Goal: Task Accomplishment & Management: Manage account settings

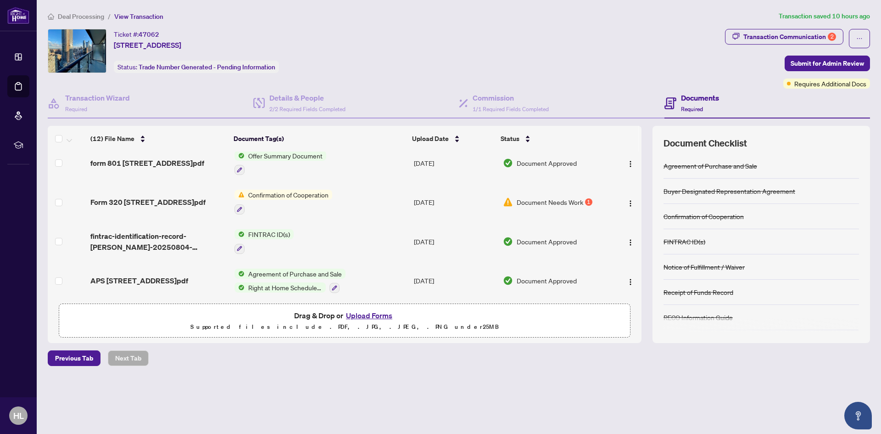
scroll to position [321, 0]
click at [280, 194] on span "Confirmation of Cooperation" at bounding box center [289, 194] width 88 height 10
click at [578, 197] on span "Document Needs Work" at bounding box center [550, 201] width 67 height 10
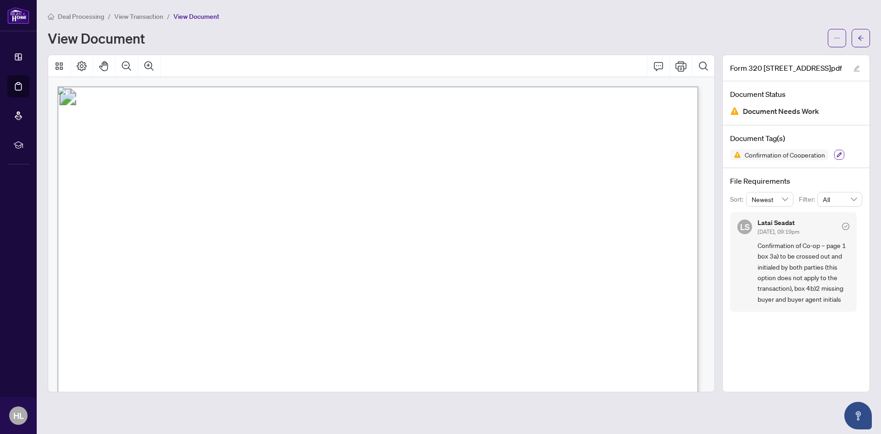
click at [841, 154] on icon "button" at bounding box center [839, 154] width 5 height 5
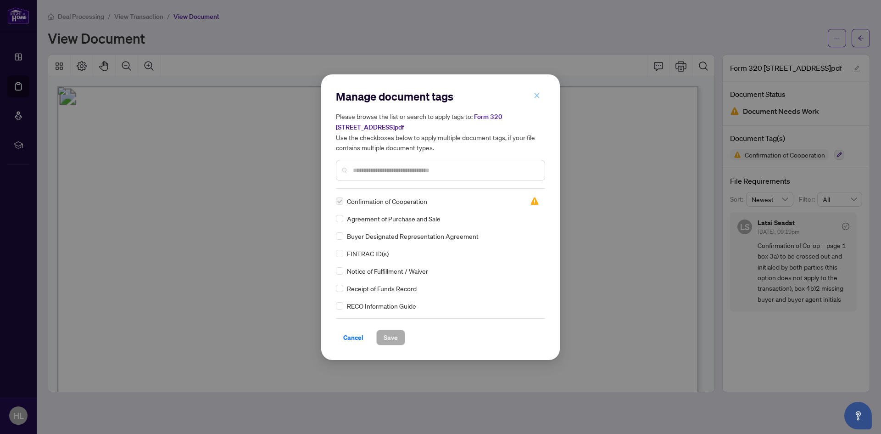
click at [534, 96] on icon "close" at bounding box center [537, 95] width 6 height 6
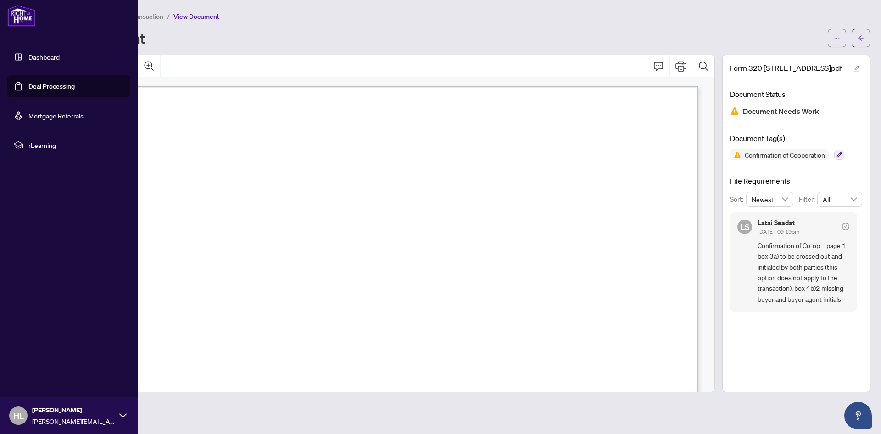
click at [42, 85] on link "Deal Processing" at bounding box center [51, 86] width 46 height 8
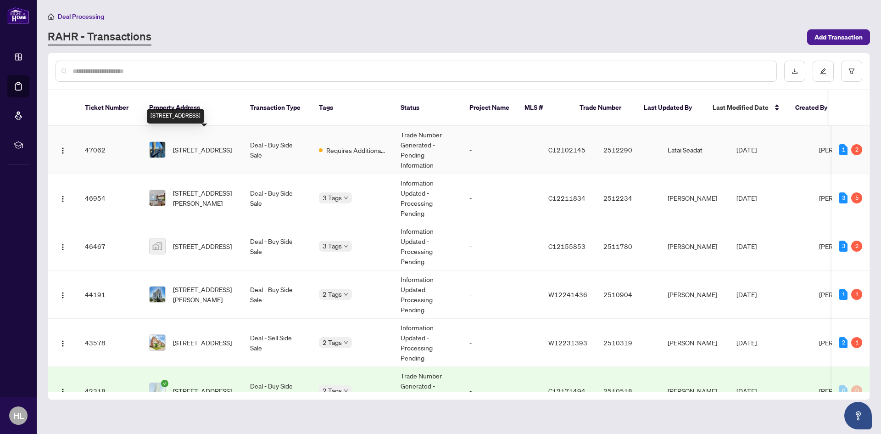
click at [198, 145] on span "[STREET_ADDRESS]" at bounding box center [202, 150] width 59 height 10
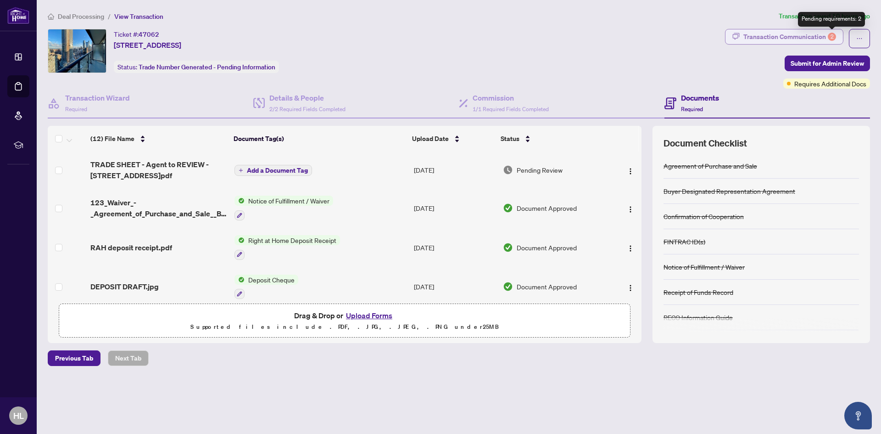
click at [830, 36] on div "2" at bounding box center [832, 37] width 8 height 8
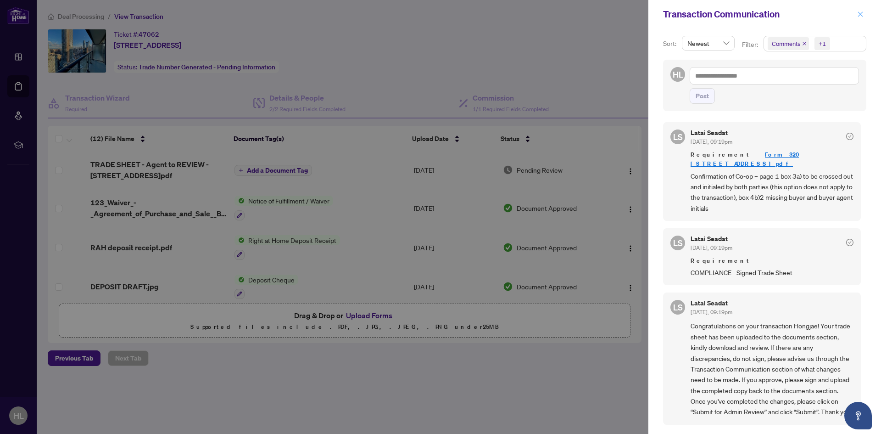
click at [860, 13] on icon "close" at bounding box center [860, 14] width 6 height 6
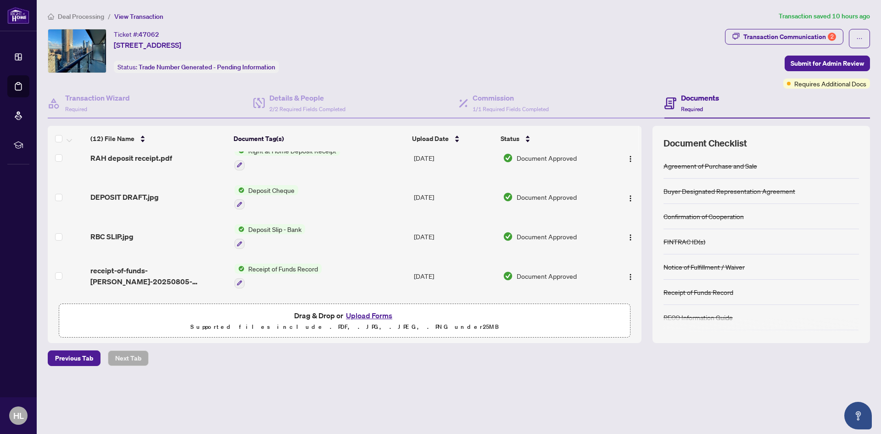
scroll to position [92, 0]
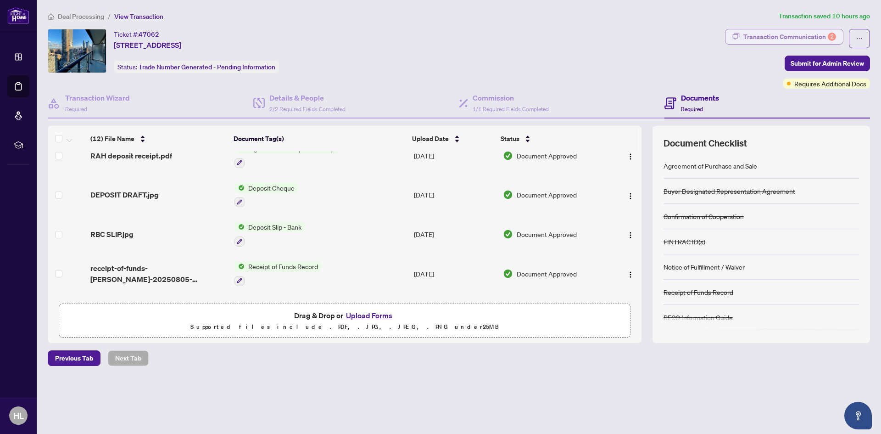
click at [793, 39] on div "Transaction Communication 2" at bounding box center [789, 36] width 93 height 15
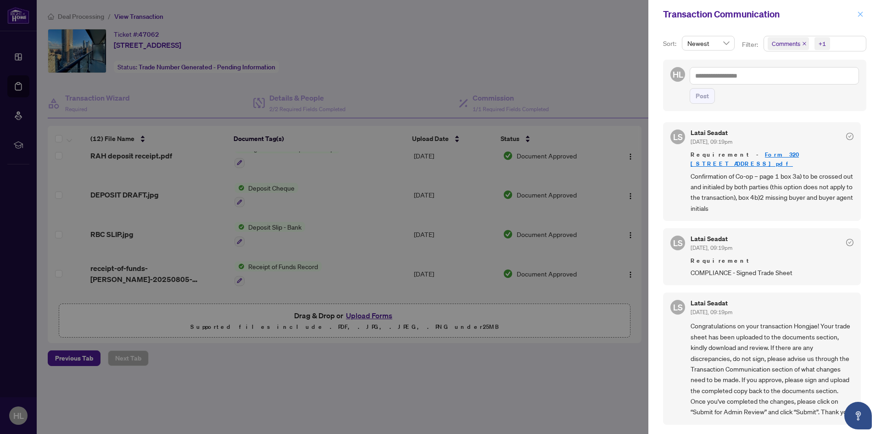
click at [860, 13] on icon "close" at bounding box center [860, 13] width 5 height 5
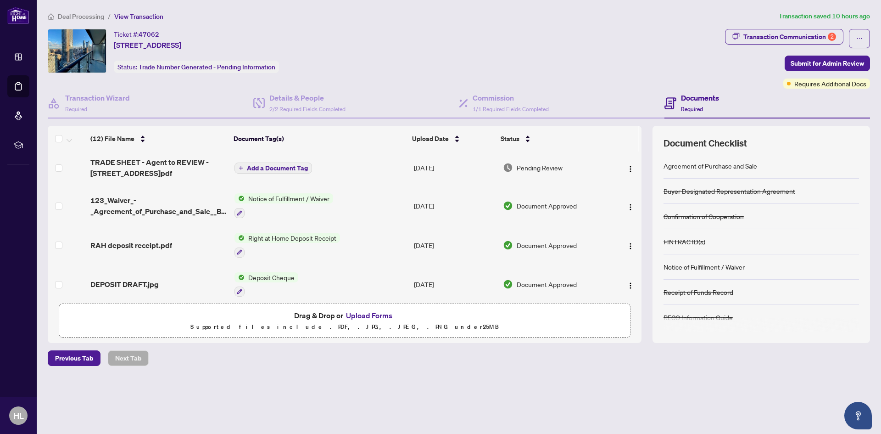
scroll to position [0, 0]
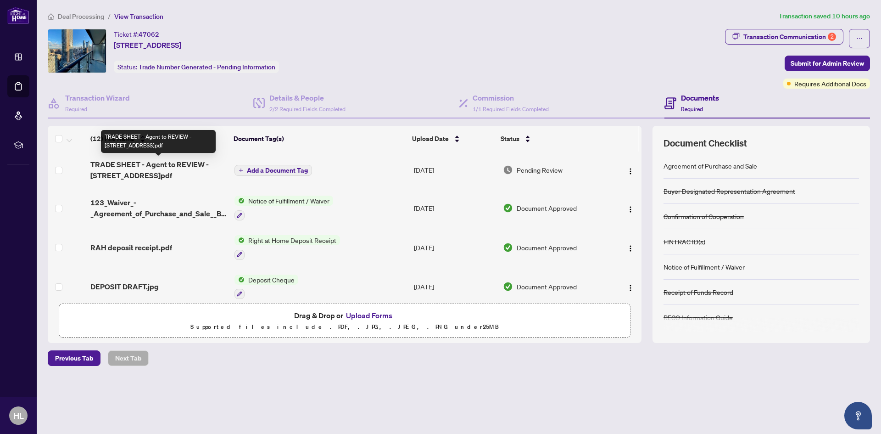
click at [180, 165] on span "TRADE SHEET - Agent to REVIEW - [STREET_ADDRESS]pdf" at bounding box center [158, 170] width 136 height 22
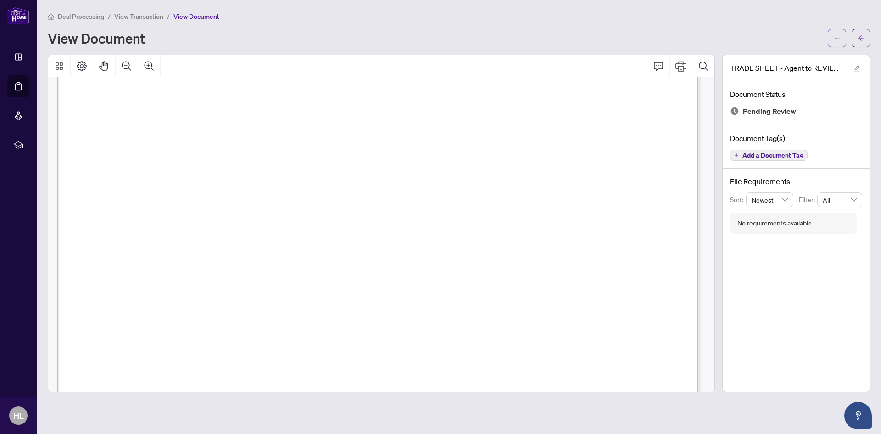
scroll to position [229, 0]
click at [838, 38] on icon "ellipsis" at bounding box center [837, 38] width 6 height 6
click at [788, 57] on span "Download" at bounding box center [804, 58] width 70 height 10
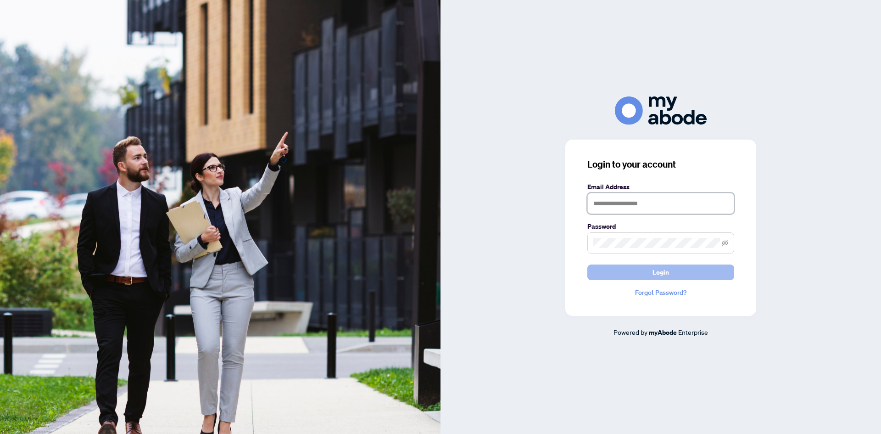
type input "**********"
click at [651, 270] on button "Login" at bounding box center [660, 272] width 147 height 16
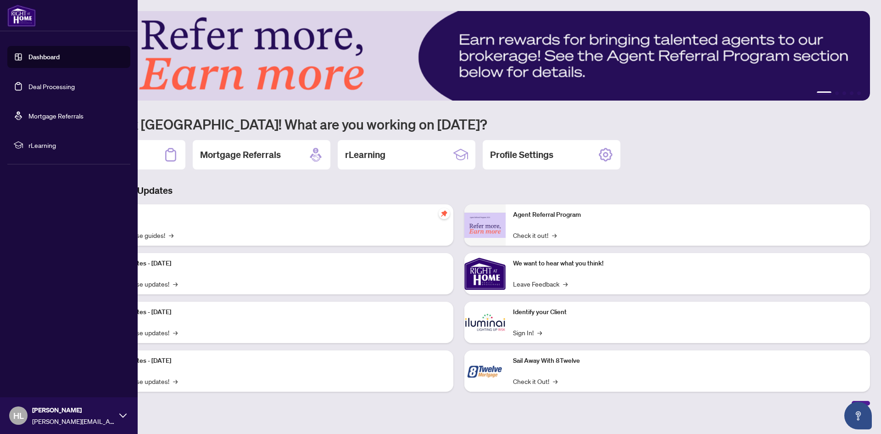
click at [48, 88] on link "Deal Processing" at bounding box center [51, 86] width 46 height 8
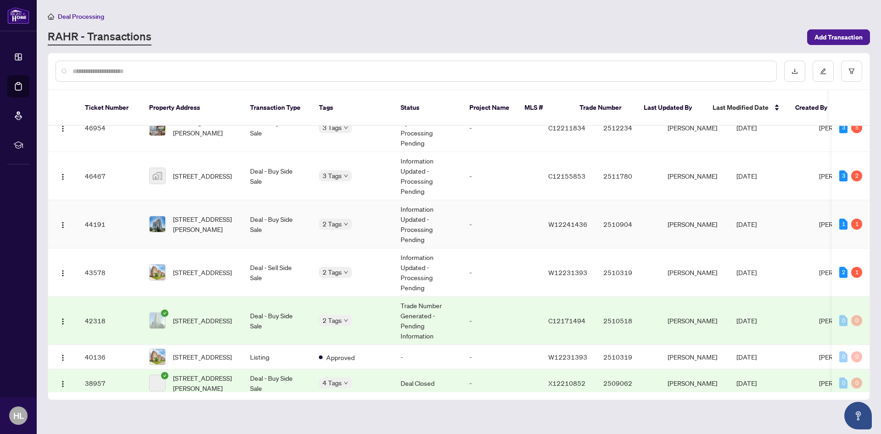
scroll to position [92, 0]
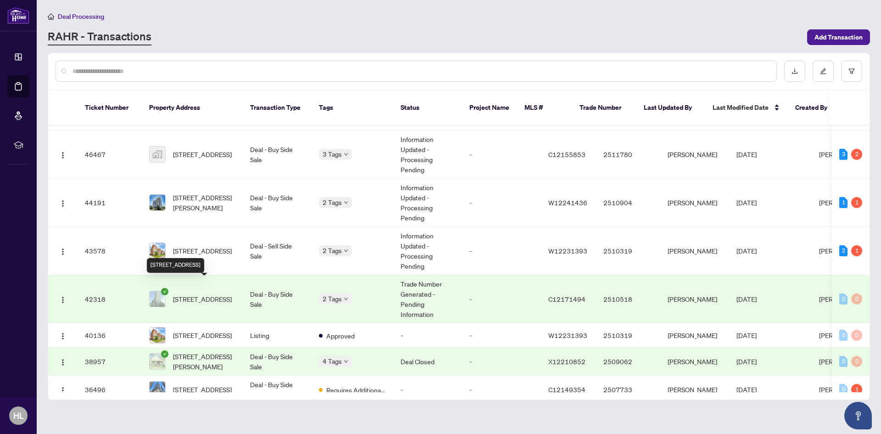
click at [196, 294] on span "[STREET_ADDRESS]" at bounding box center [202, 299] width 59 height 10
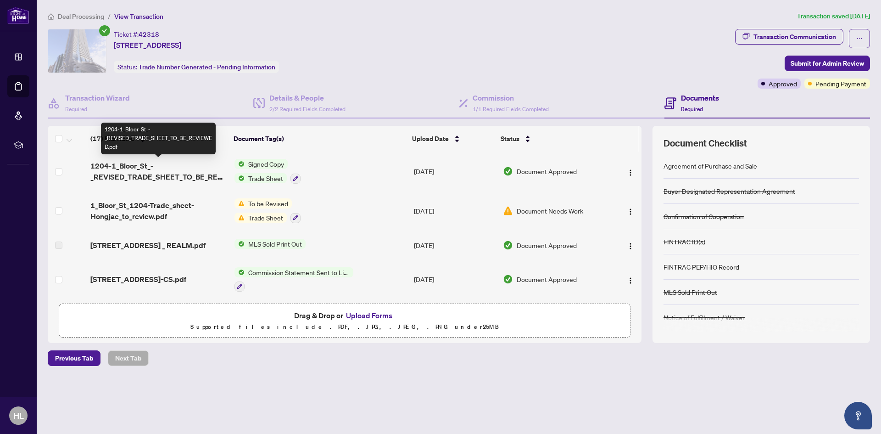
click at [121, 164] on span "1204-1_Bloor_St_-_REVISED_TRADE_SHEET_TO_BE_REVIEWED.pdf" at bounding box center [158, 171] width 136 height 22
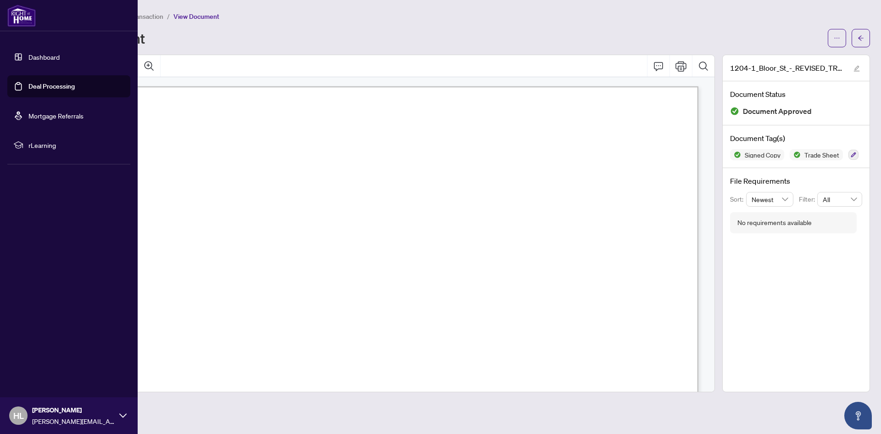
click at [45, 88] on link "Deal Processing" at bounding box center [51, 86] width 46 height 8
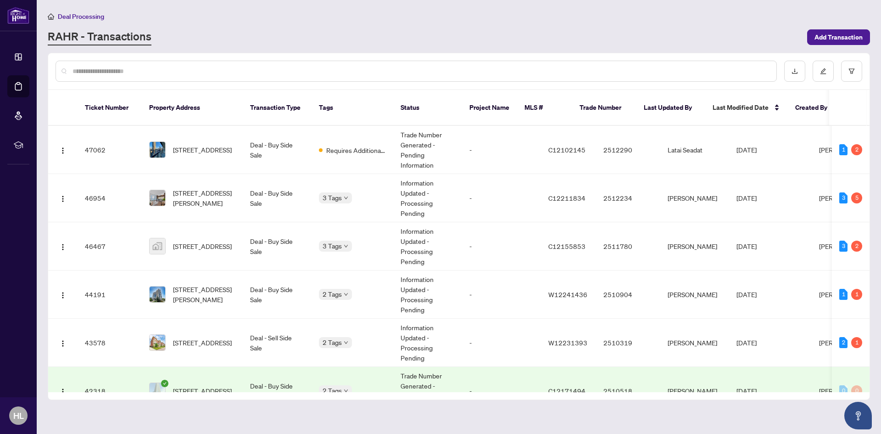
click at [192, 38] on div "RAHR - Transactions" at bounding box center [425, 37] width 754 height 17
click at [180, 145] on span "[STREET_ADDRESS]" at bounding box center [202, 150] width 59 height 10
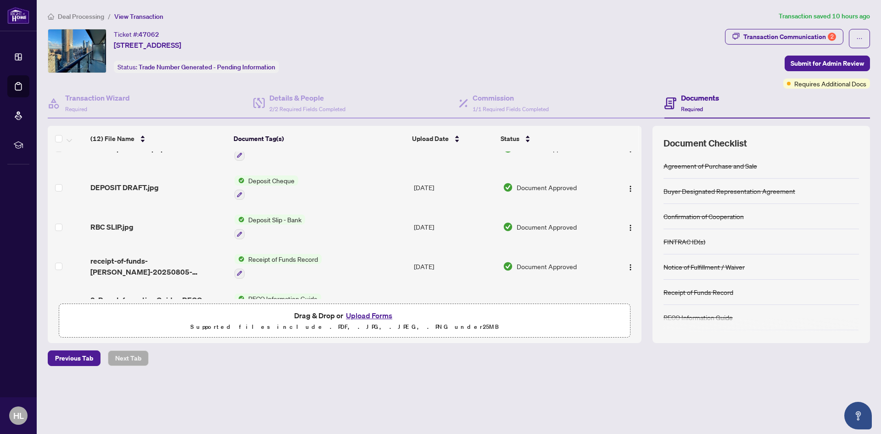
scroll to position [138, 0]
click at [364, 315] on button "Upload Forms" at bounding box center [369, 315] width 52 height 12
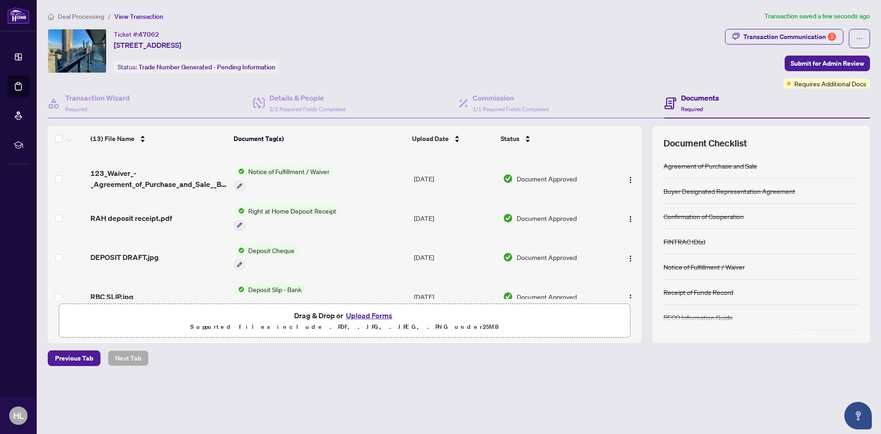
scroll to position [0, 0]
